Goal: Check status: Check status

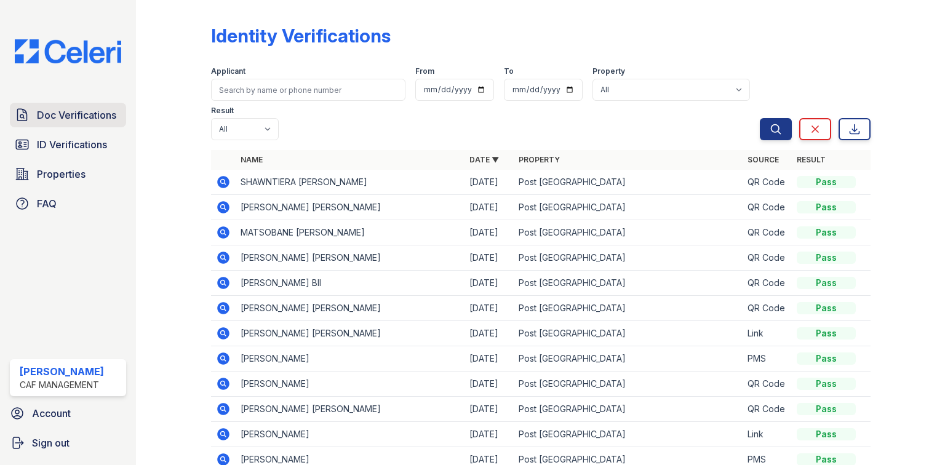
click at [100, 124] on link "Doc Verifications" at bounding box center [68, 115] width 116 height 25
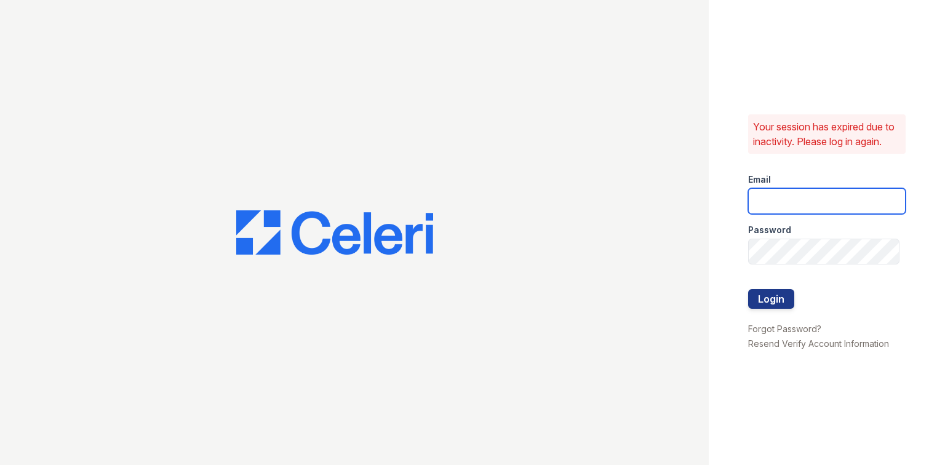
type input "postoak2@cafmanagement.com"
click at [764, 300] on button "Login" at bounding box center [771, 299] width 46 height 20
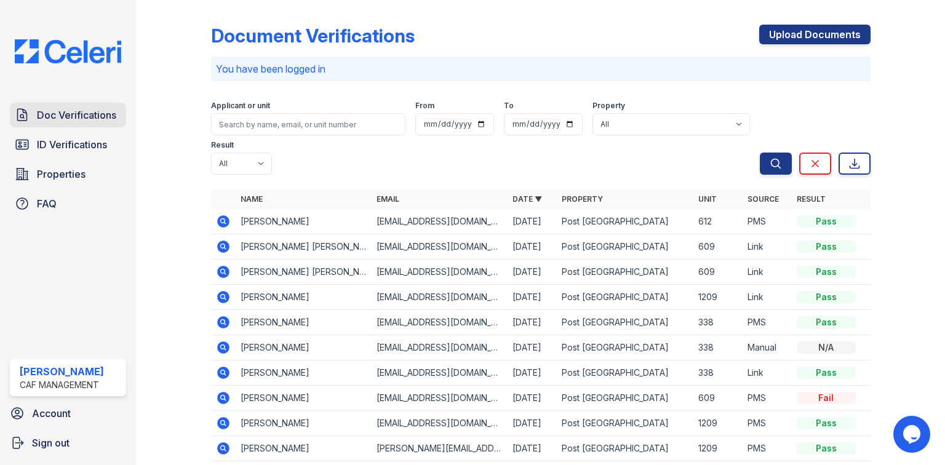
click at [59, 116] on span "Doc Verifications" at bounding box center [76, 115] width 79 height 15
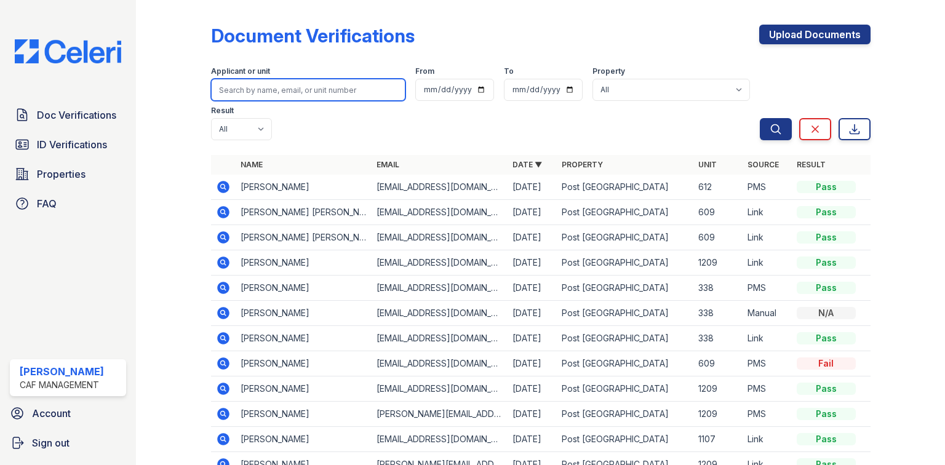
click at [269, 93] on input "search" at bounding box center [308, 90] width 194 height 22
type input "erica"
click at [760, 118] on button "Search" at bounding box center [776, 129] width 32 height 22
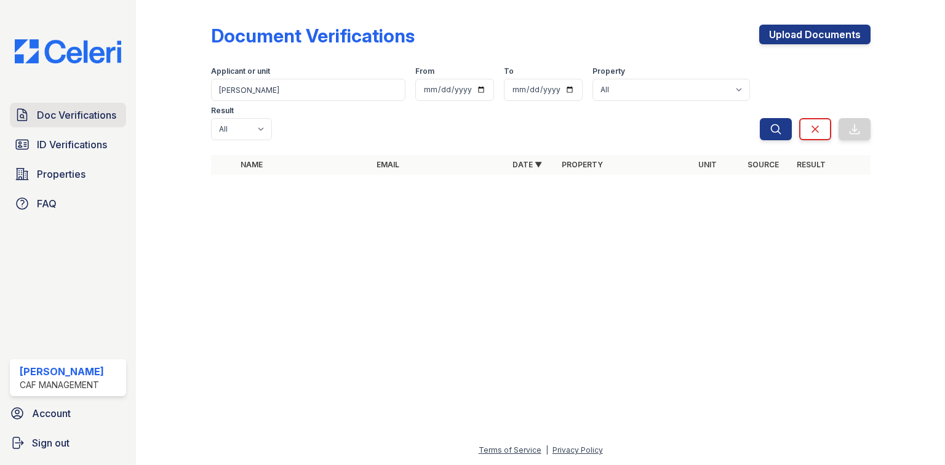
click at [85, 123] on link "Doc Verifications" at bounding box center [68, 115] width 116 height 25
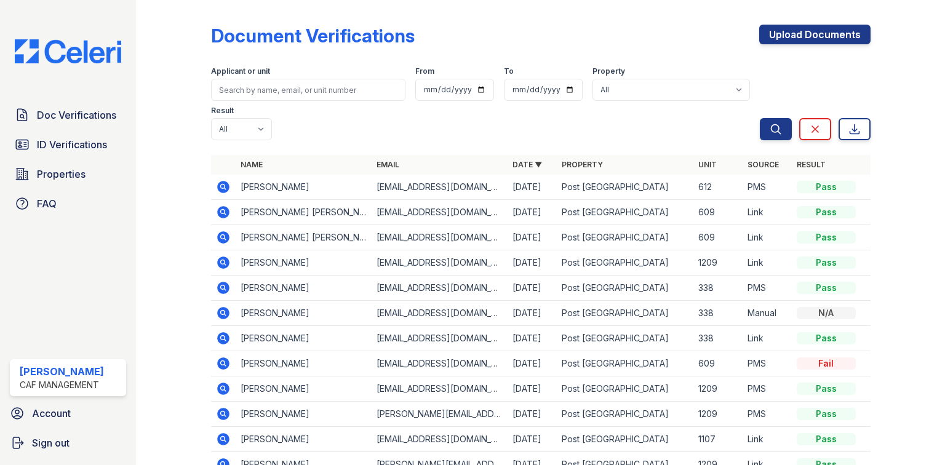
click at [217, 205] on icon at bounding box center [223, 212] width 15 height 15
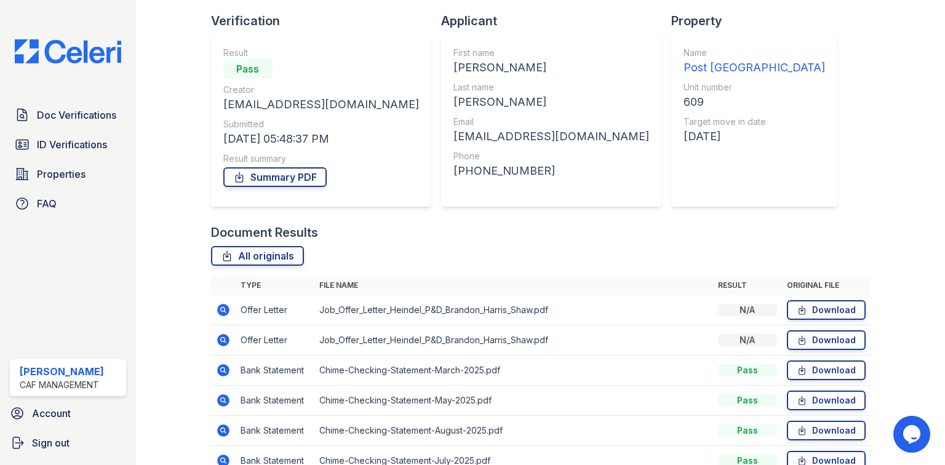
scroll to position [203, 0]
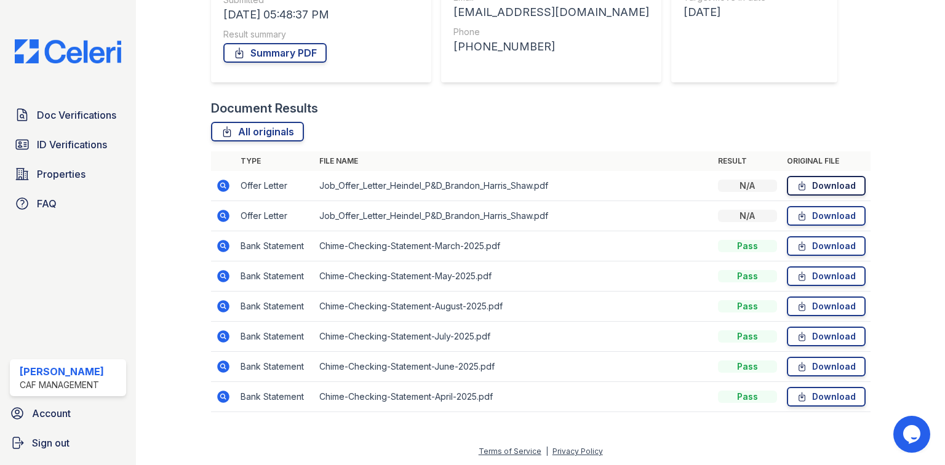
click at [797, 182] on icon at bounding box center [802, 186] width 10 height 12
click at [797, 212] on icon at bounding box center [802, 216] width 10 height 12
click at [827, 190] on link "Download" at bounding box center [826, 186] width 79 height 20
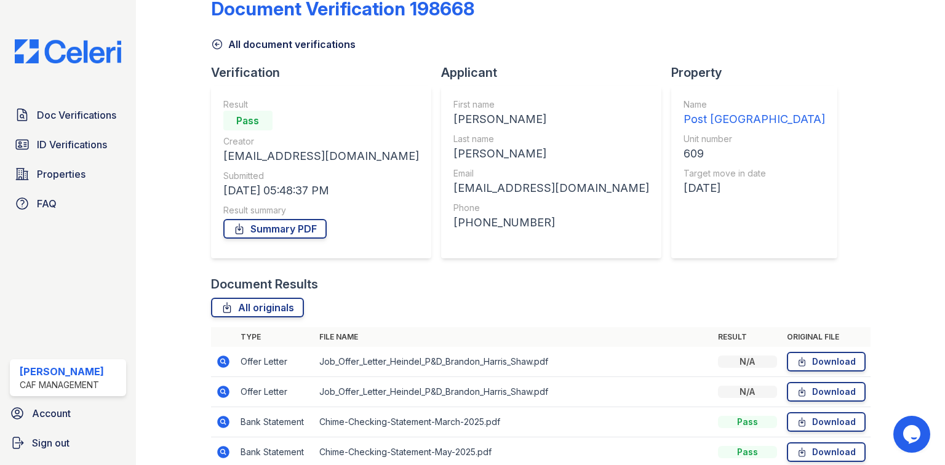
scroll to position [0, 0]
